Goal: Find specific page/section: Find specific page/section

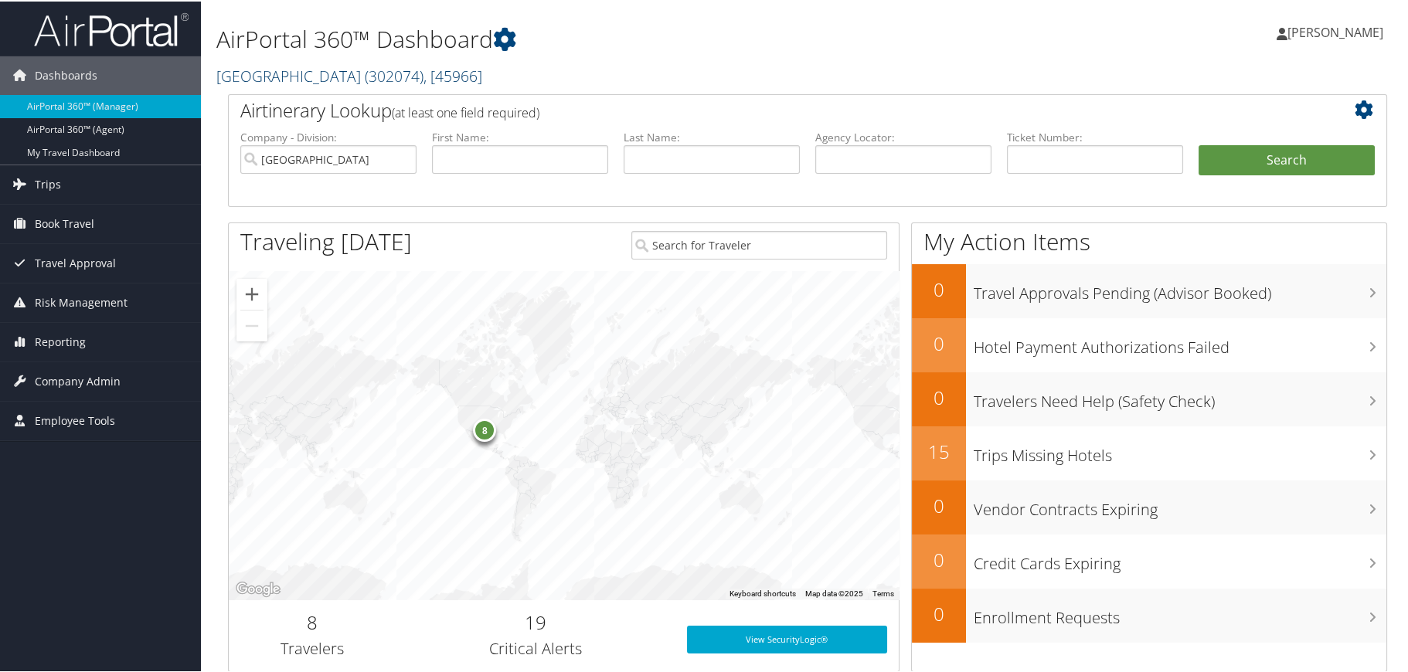
click at [352, 77] on link "Abilene Christian University ( 302074 ) , [ 45966 ]" at bounding box center [349, 74] width 266 height 21
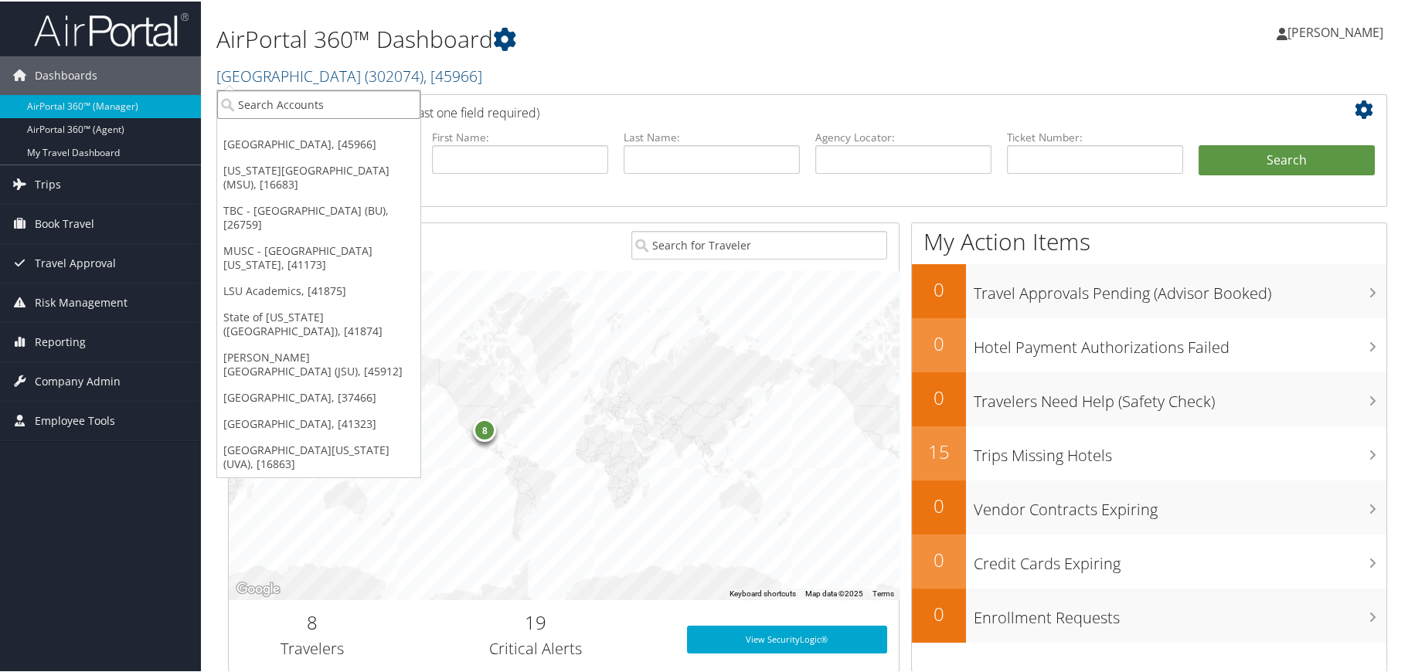
click at [349, 103] on input "search" at bounding box center [318, 103] width 203 height 29
type input "endicott"
click at [326, 138] on div "Account" at bounding box center [332, 145] width 246 height 14
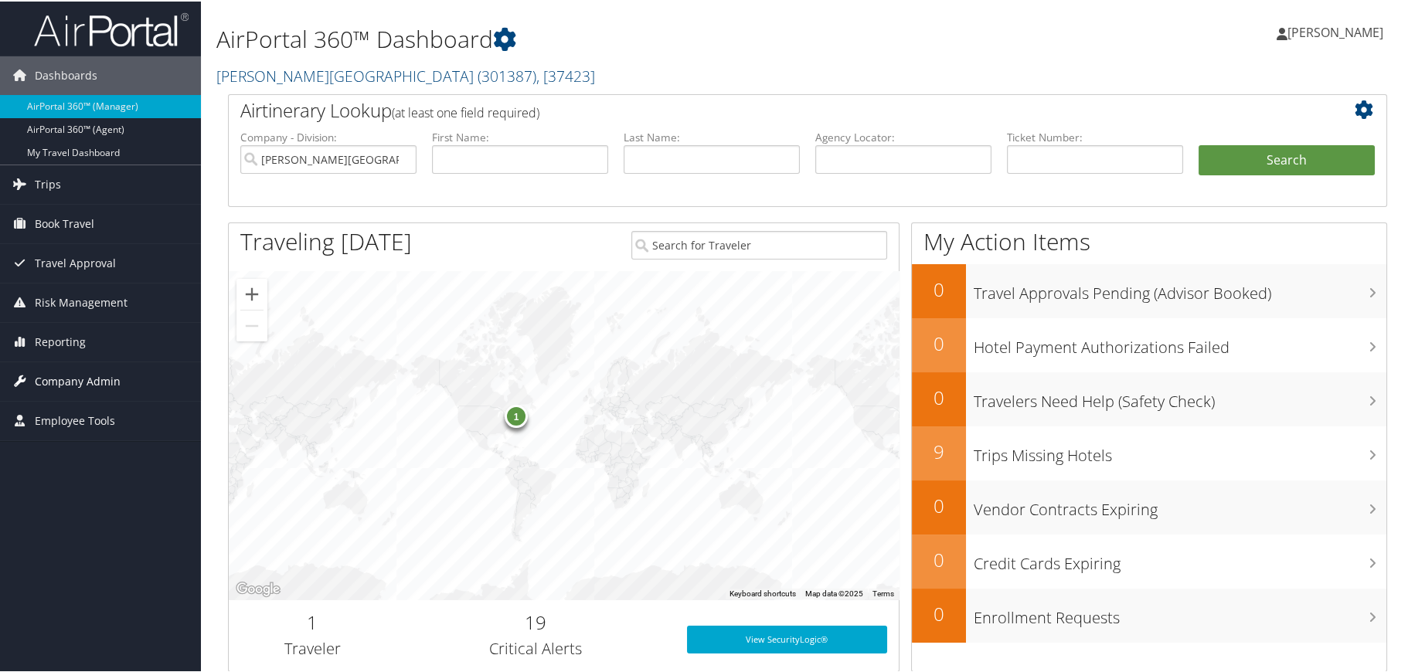
click at [43, 377] on span "Company Admin" at bounding box center [78, 380] width 86 height 39
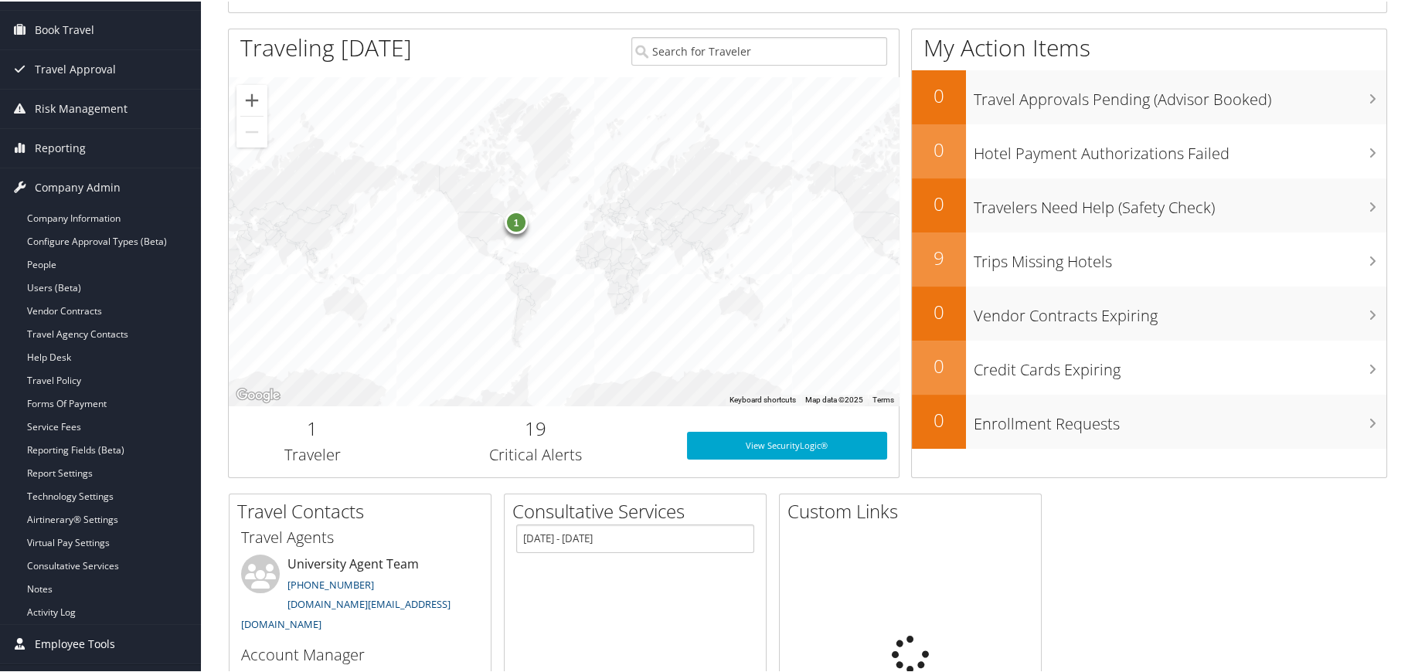
scroll to position [232, 0]
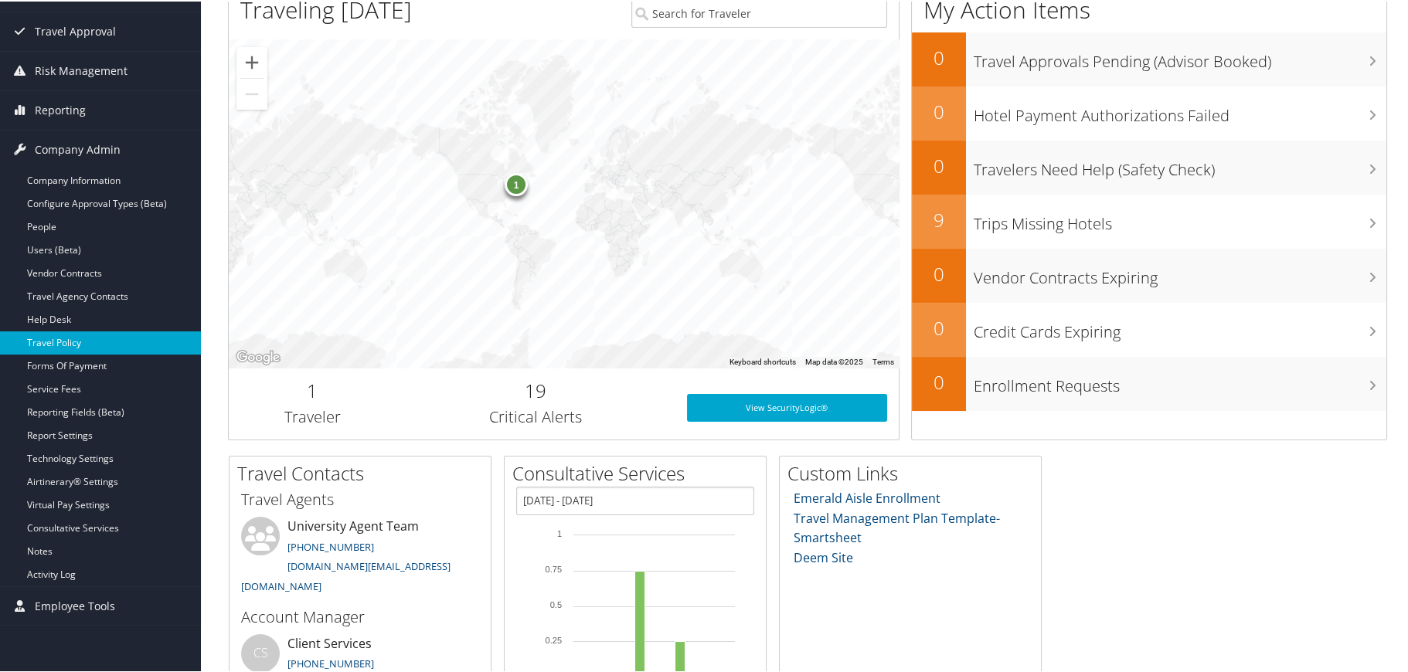
click at [77, 338] on link "Travel Policy" at bounding box center [100, 341] width 201 height 23
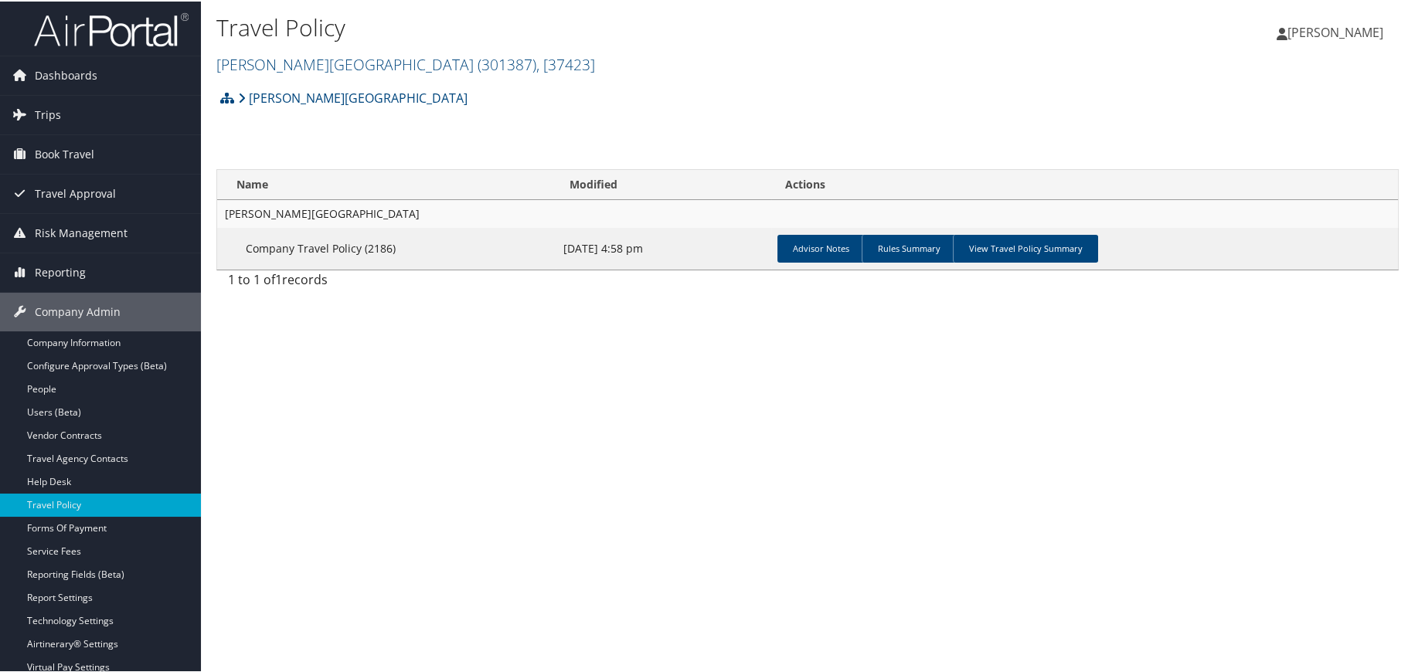
click at [1045, 270] on div "1 to 1 of 1 records" at bounding box center [807, 282] width 1182 height 26
click at [1020, 248] on link "View Travel Policy Summary" at bounding box center [1025, 247] width 145 height 28
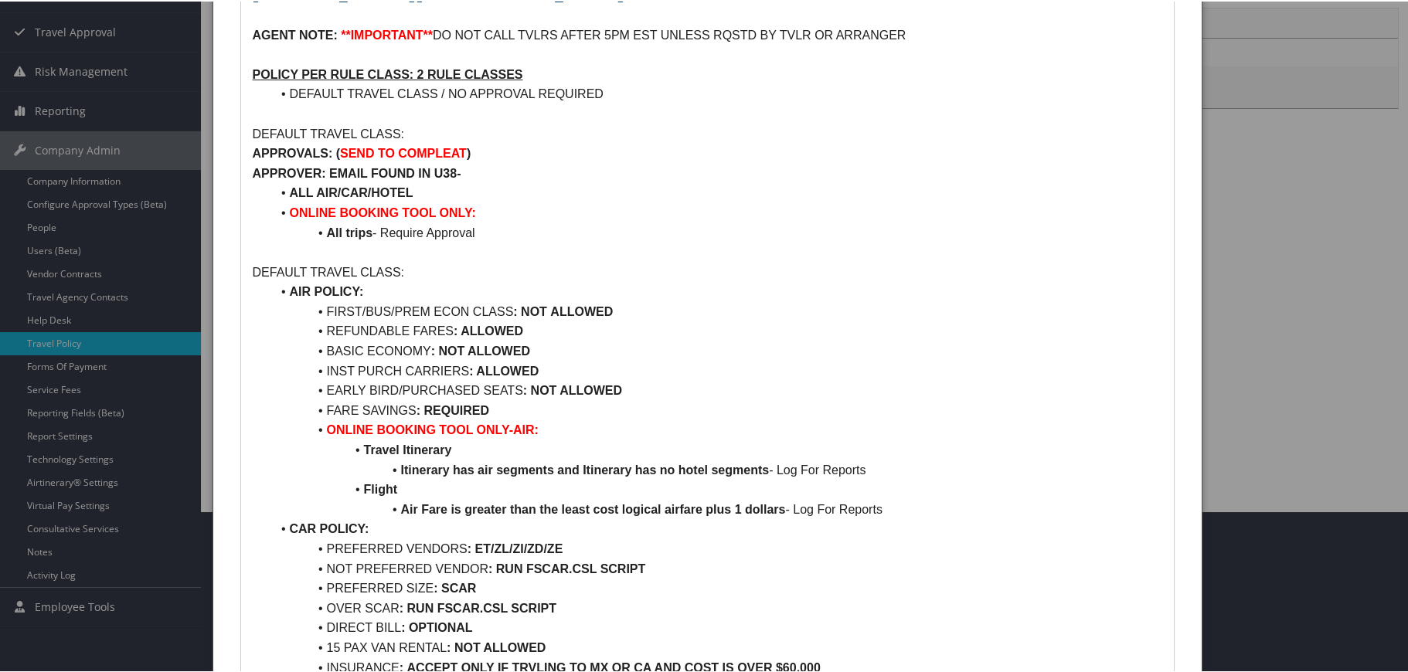
scroll to position [155, 0]
